Goal: Task Accomplishment & Management: Manage account settings

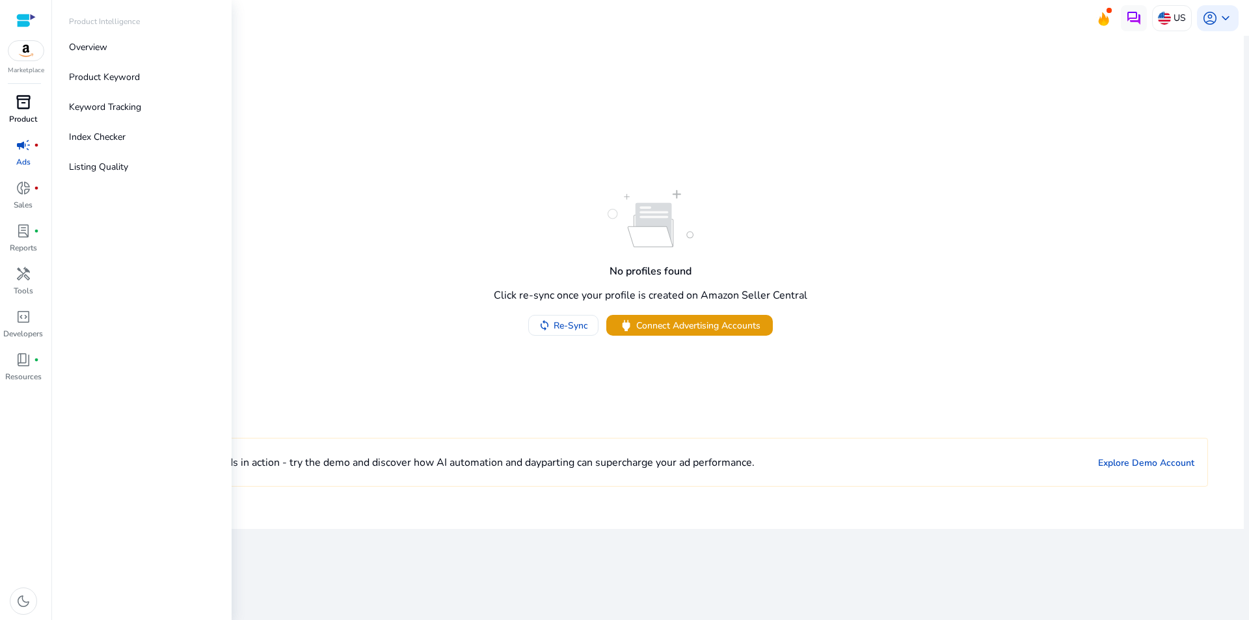
click at [29, 105] on span "inventory_2" at bounding box center [24, 102] width 16 height 16
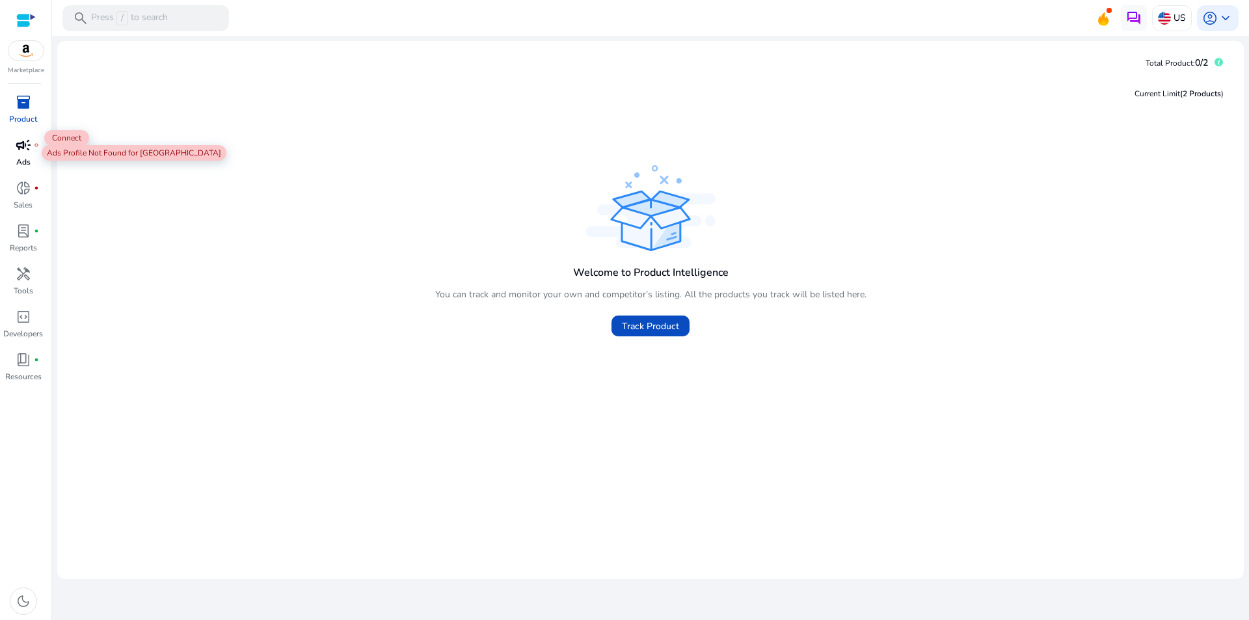
click at [23, 151] on span "campaign" at bounding box center [24, 145] width 16 height 16
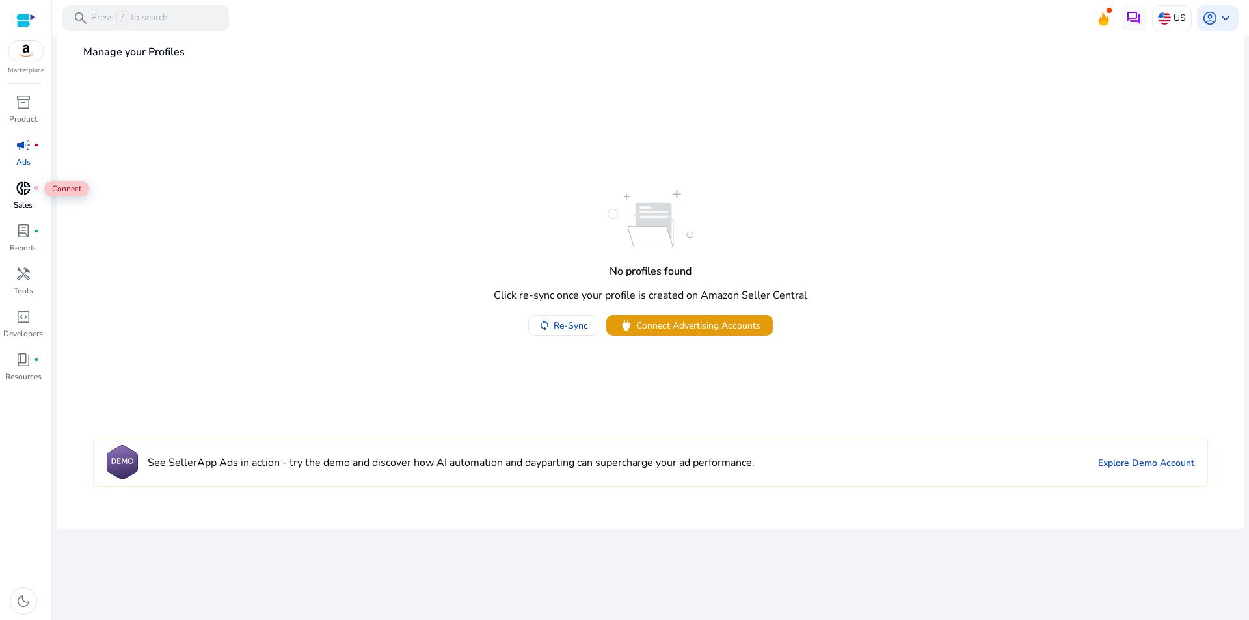
click at [25, 193] on span "donut_small" at bounding box center [24, 188] width 16 height 16
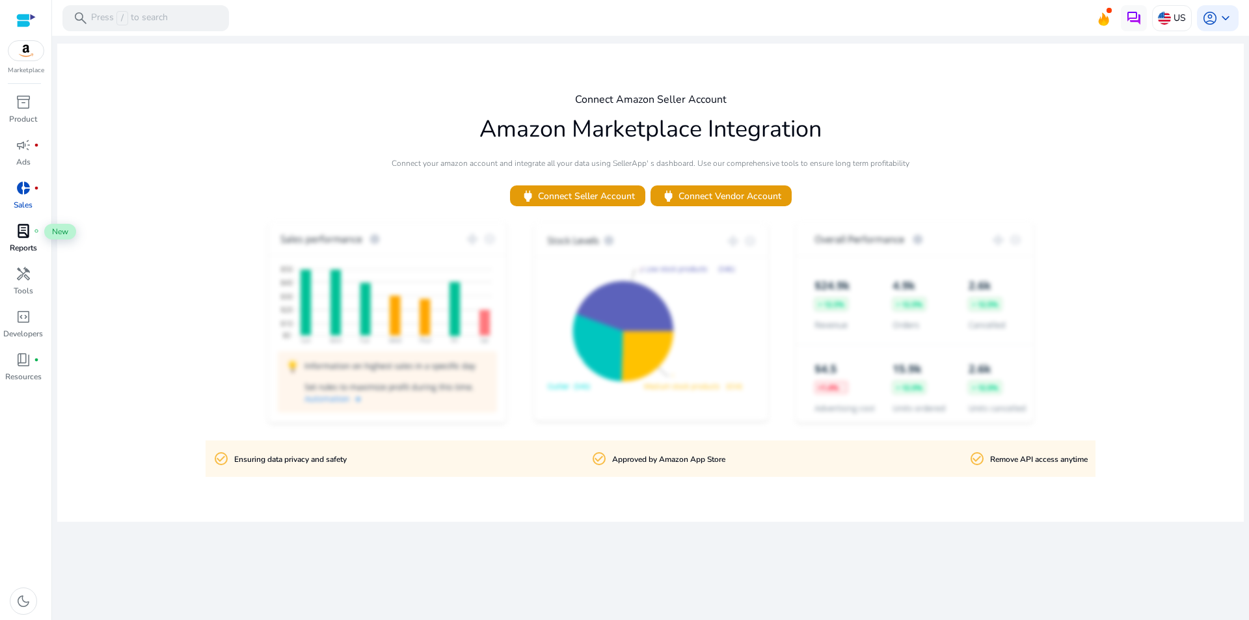
click at [24, 232] on span "lab_profile" at bounding box center [24, 231] width 16 height 16
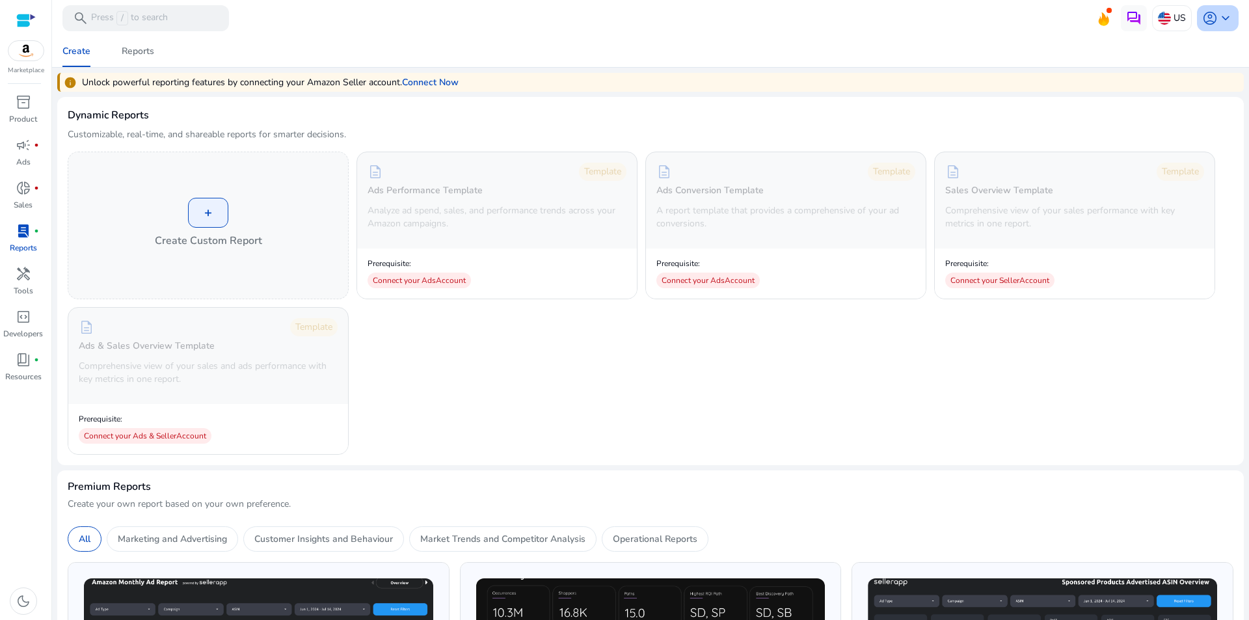
click at [1222, 14] on span "keyboard_arrow_down" at bounding box center [1226, 18] width 16 height 16
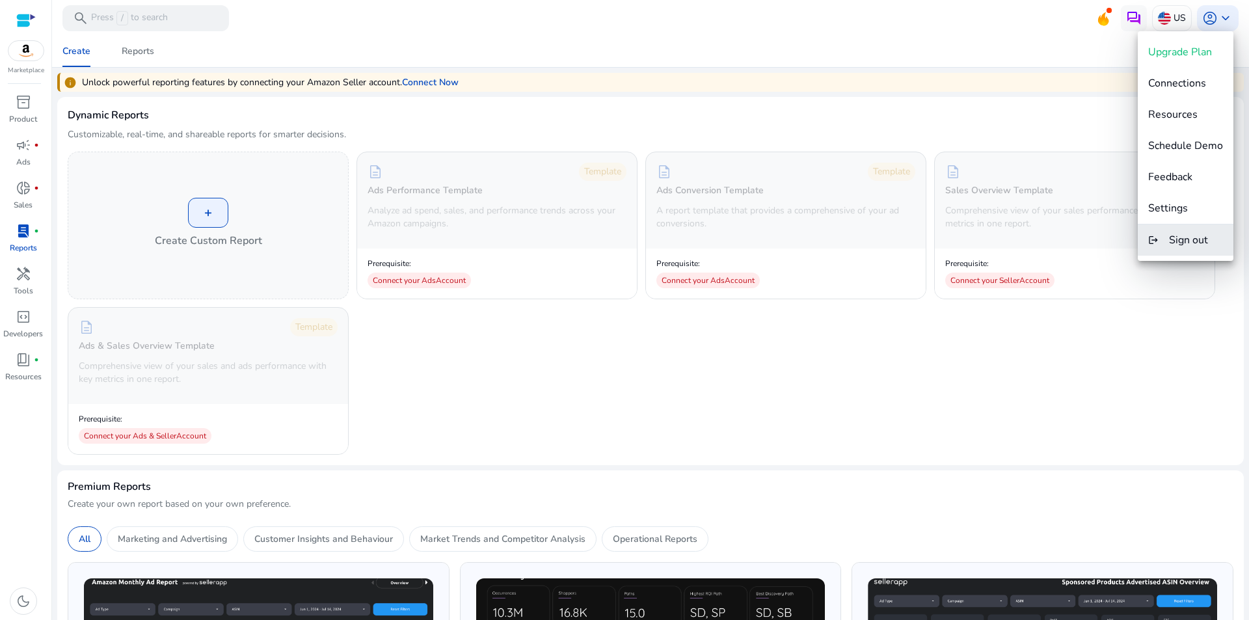
click at [1195, 235] on span "Sign out" at bounding box center [1188, 240] width 39 height 14
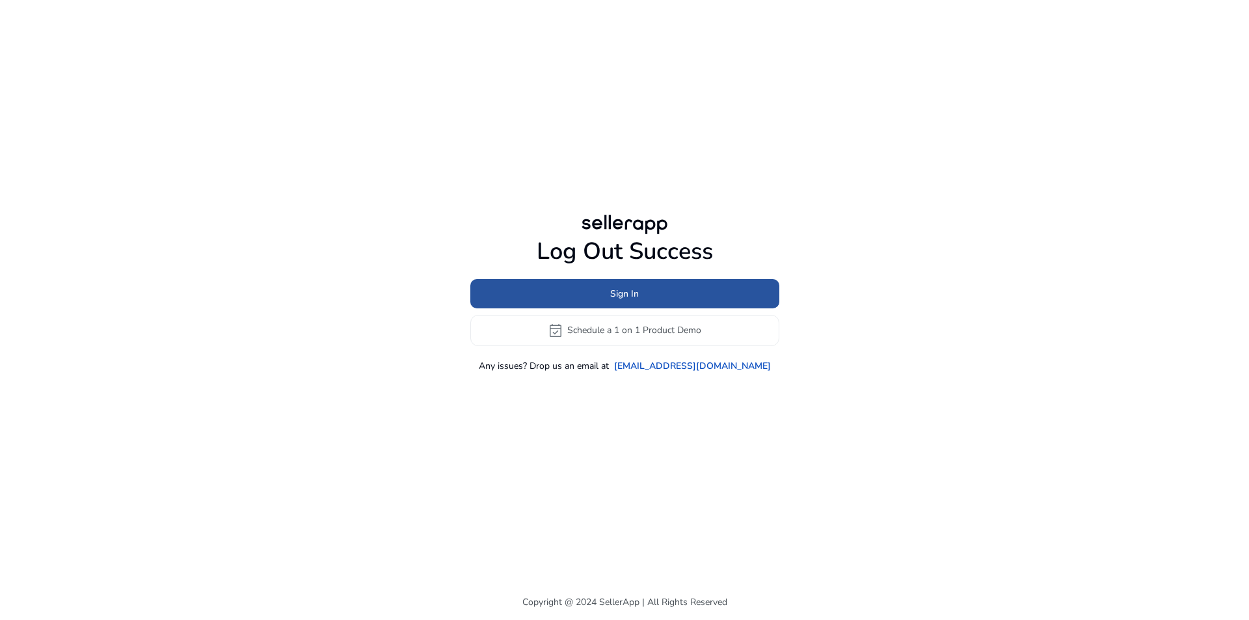
click at [643, 292] on span at bounding box center [624, 293] width 309 height 31
